Goal: Transaction & Acquisition: Purchase product/service

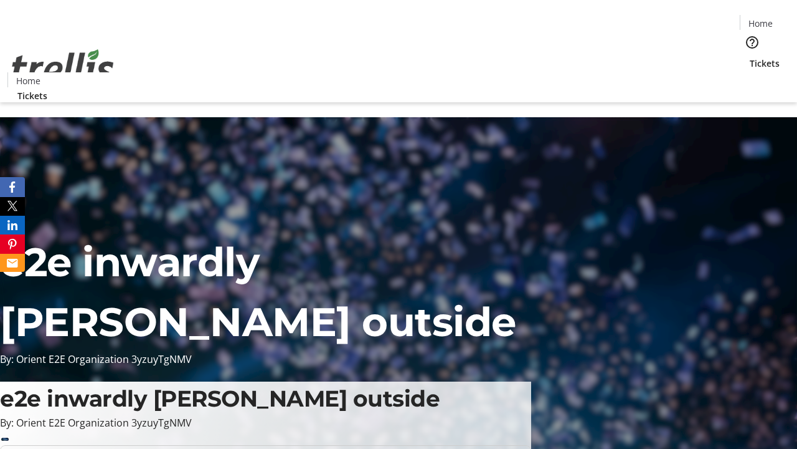
click at [750, 57] on span "Tickets" at bounding box center [765, 63] width 30 height 13
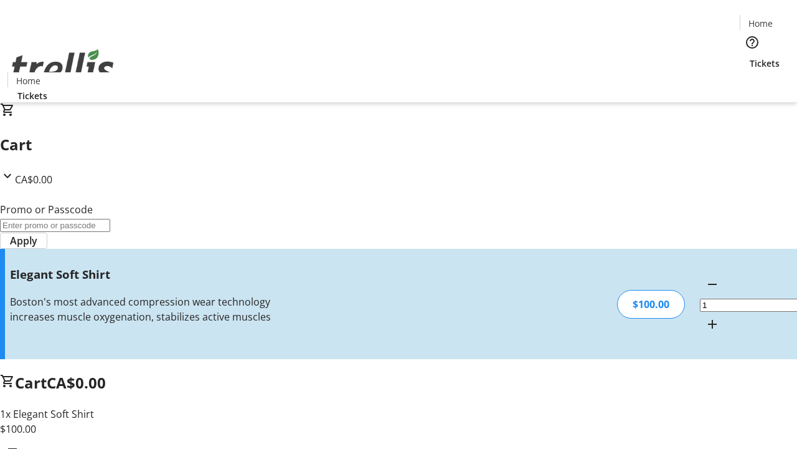
type input "FREE"
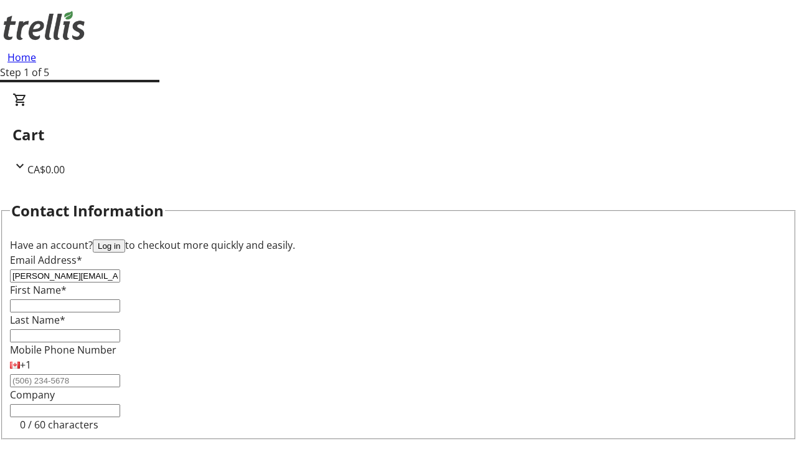
type input "[PERSON_NAME][EMAIL_ADDRESS][DOMAIN_NAME]"
type input "[PERSON_NAME]"
